Goal: Transaction & Acquisition: Purchase product/service

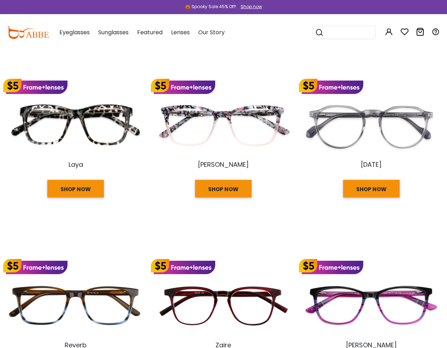
scroll to position [566, 0]
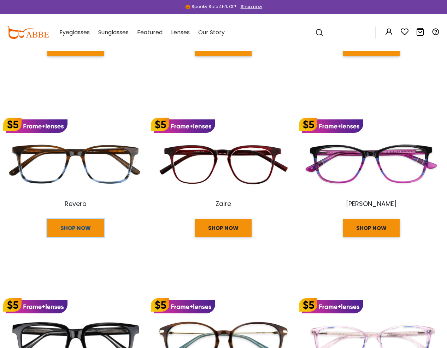
click at [76, 228] on link "SHOP NOW" at bounding box center [75, 228] width 57 height 18
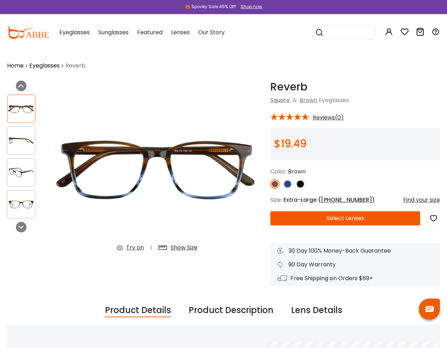
click at [345, 218] on button "Select Lenses" at bounding box center [345, 218] width 150 height 14
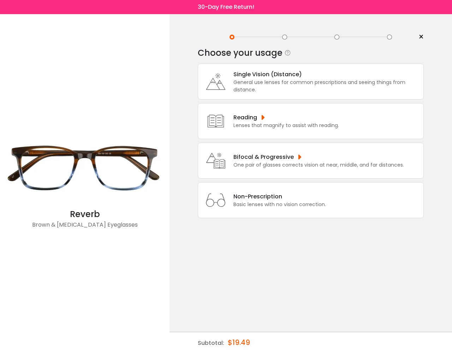
click at [327, 74] on div "Single Vision (Distance)" at bounding box center [327, 74] width 187 height 9
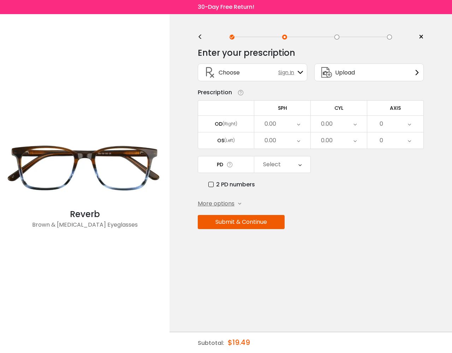
click at [282, 124] on div "0.00" at bounding box center [282, 124] width 56 height 16
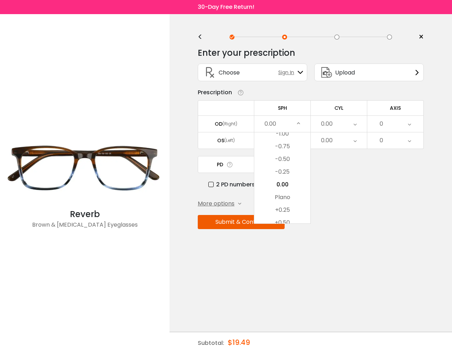
click at [396, 124] on div "0" at bounding box center [396, 124] width 56 height 16
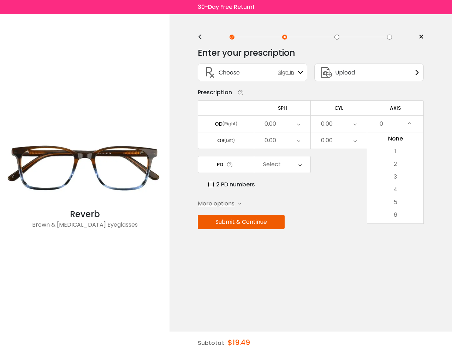
click at [282, 141] on div "0.00" at bounding box center [282, 141] width 56 height 16
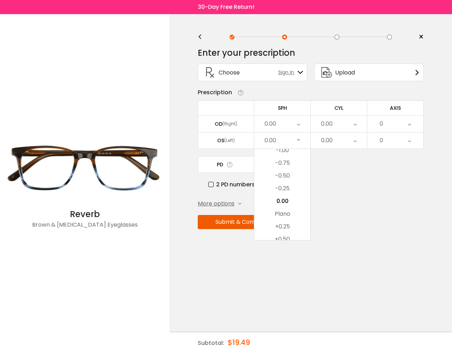
click at [282, 214] on li "Plano" at bounding box center [282, 214] width 56 height 13
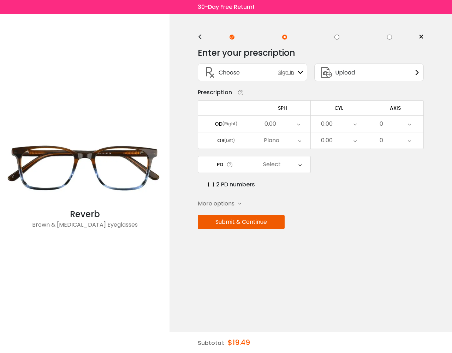
click at [396, 141] on div "0" at bounding box center [396, 141] width 56 height 16
